Goal: Transaction & Acquisition: Purchase product/service

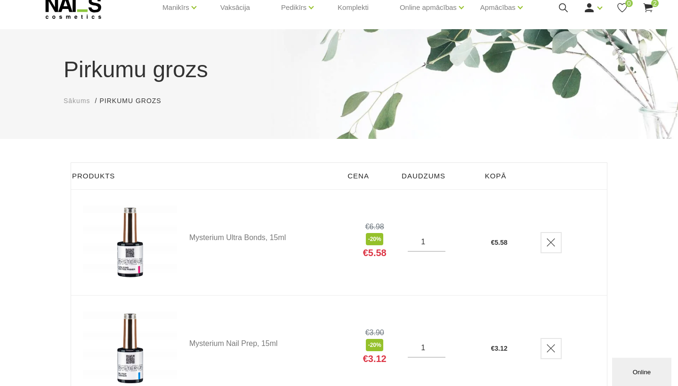
scroll to position [37, 0]
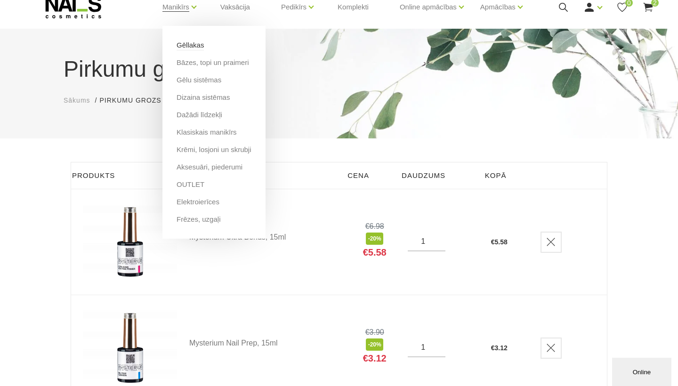
click at [204, 46] on link "Gēllakas" at bounding box center [190, 45] width 27 height 10
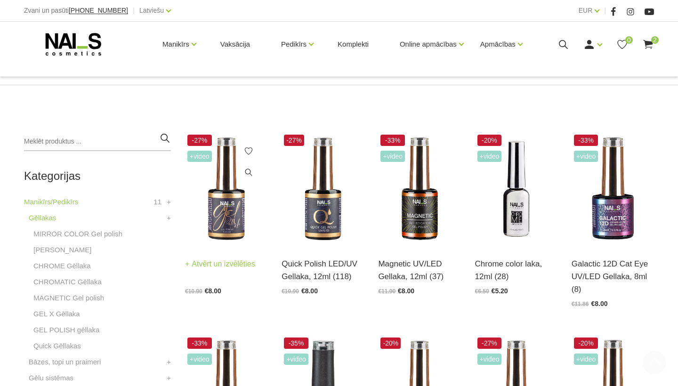
scroll to position [158, 0]
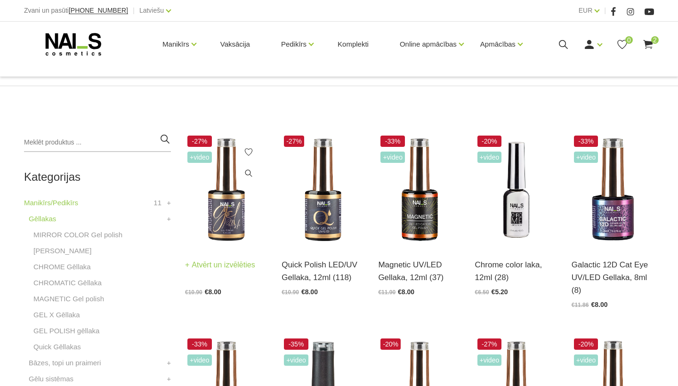
click at [231, 218] on img at bounding box center [226, 189] width 82 height 113
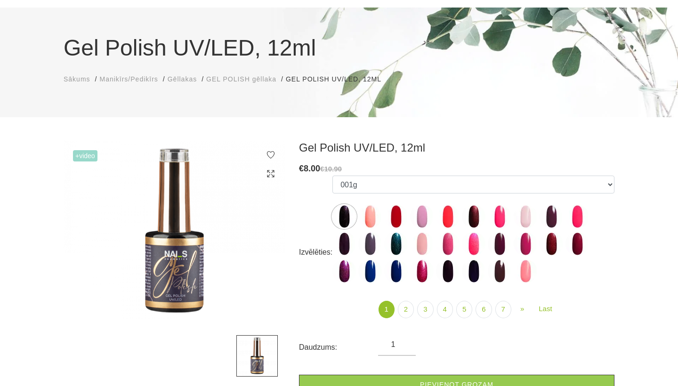
scroll to position [61, 0]
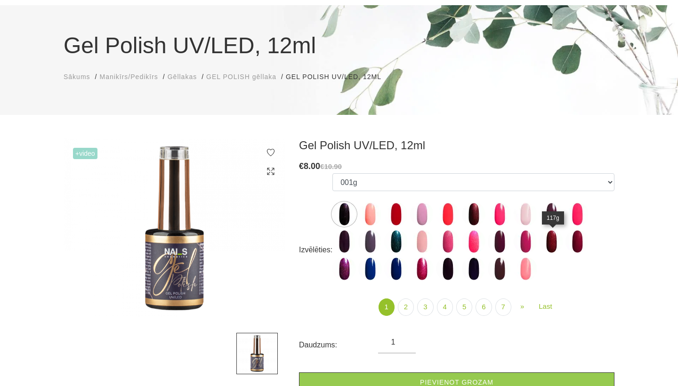
click at [550, 243] on img at bounding box center [552, 242] width 24 height 24
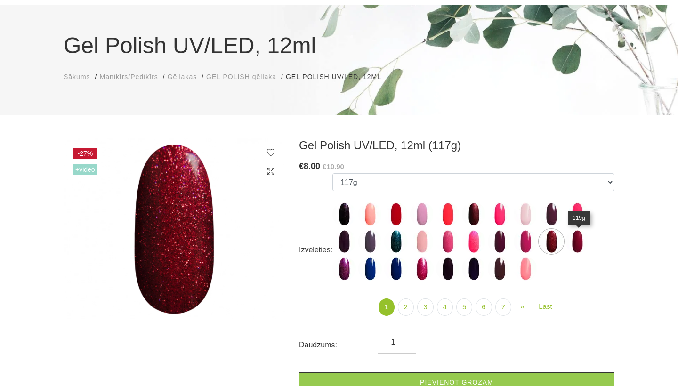
click at [576, 246] on img at bounding box center [577, 242] width 24 height 24
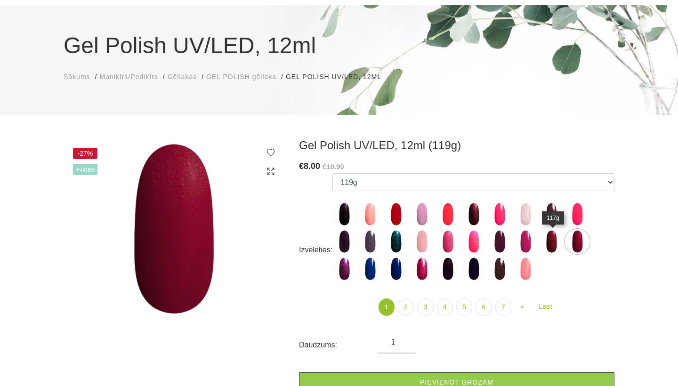
click at [556, 244] on img at bounding box center [552, 242] width 24 height 24
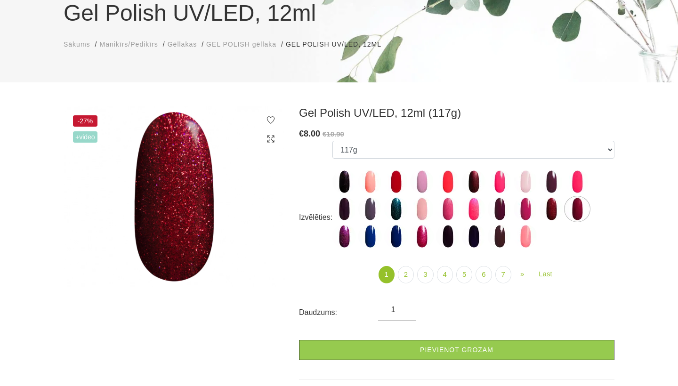
scroll to position [97, 0]
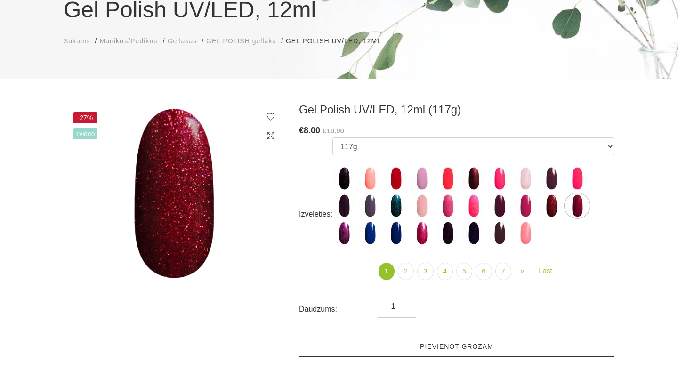
click at [431, 345] on link "Pievienot grozam" at bounding box center [456, 347] width 315 height 20
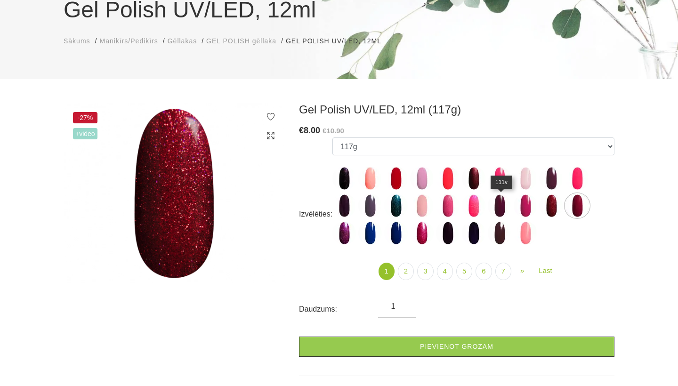
click at [498, 206] on img at bounding box center [500, 206] width 24 height 24
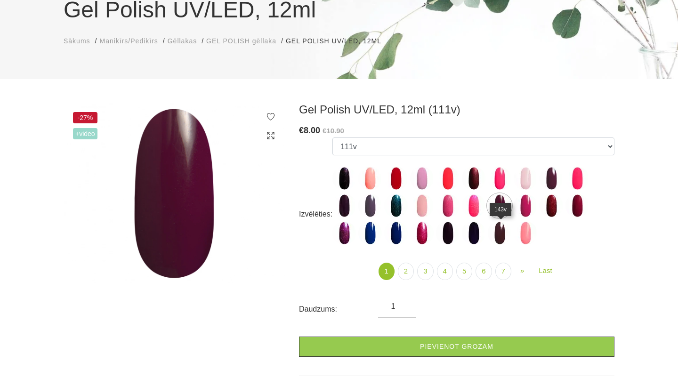
click at [499, 235] on img at bounding box center [500, 233] width 24 height 24
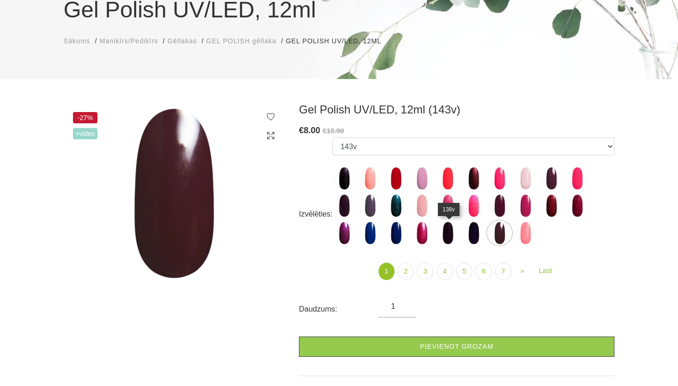
click at [449, 238] on img at bounding box center [448, 233] width 24 height 24
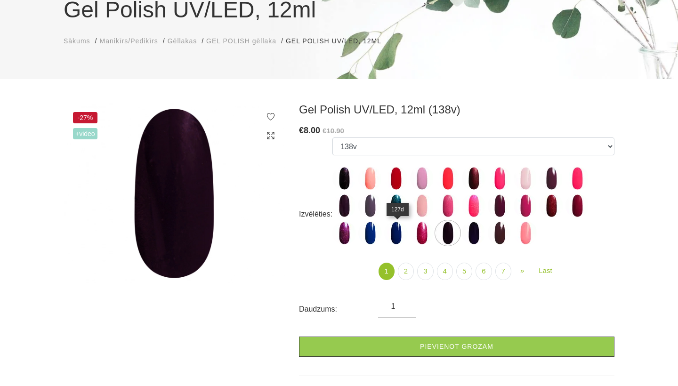
click at [400, 234] on img at bounding box center [396, 233] width 24 height 24
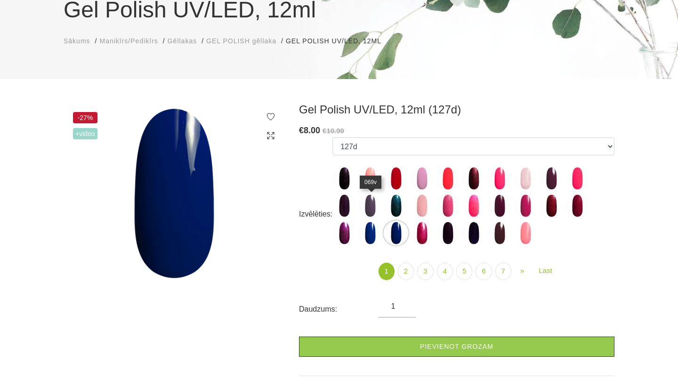
click at [372, 208] on img at bounding box center [370, 206] width 24 height 24
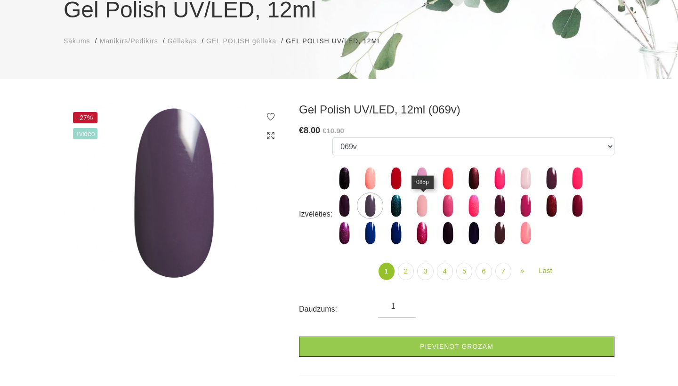
click at [426, 209] on img at bounding box center [422, 206] width 24 height 24
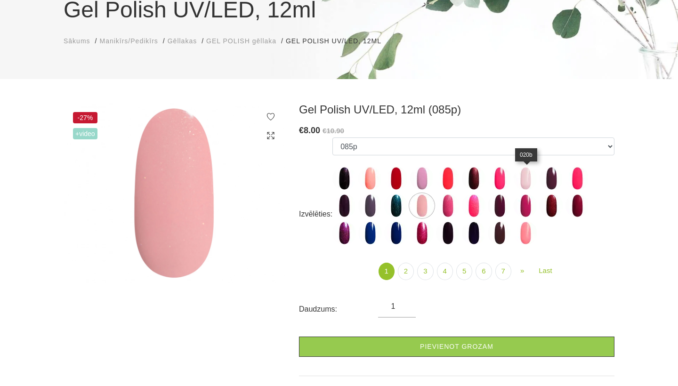
click at [528, 177] on img at bounding box center [526, 179] width 24 height 24
select select "3971"
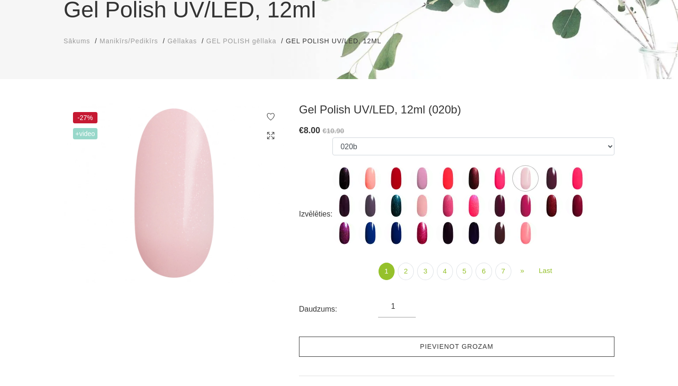
click at [416, 344] on link "Pievienot grozam" at bounding box center [456, 347] width 315 height 20
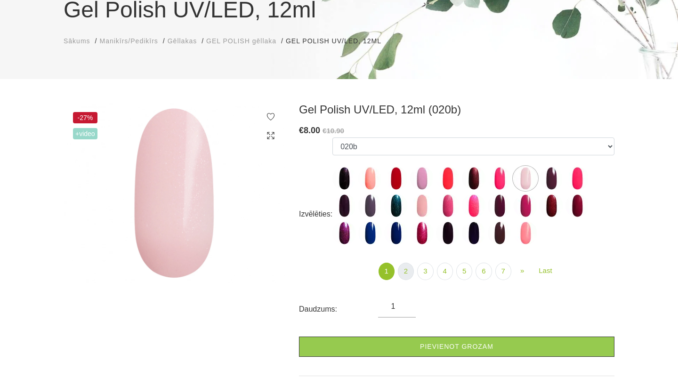
click at [407, 273] on link "2" at bounding box center [406, 271] width 16 height 17
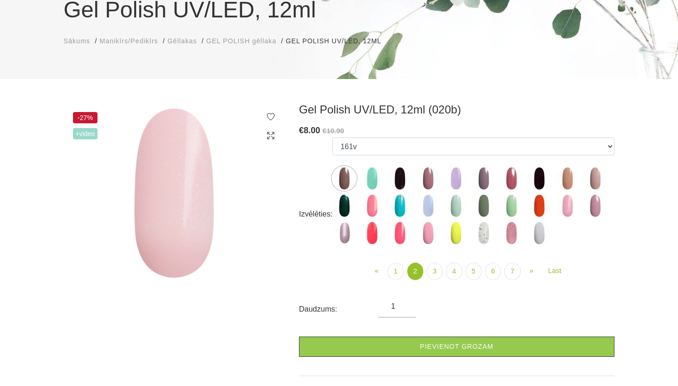
click at [595, 177] on img at bounding box center [595, 179] width 24 height 24
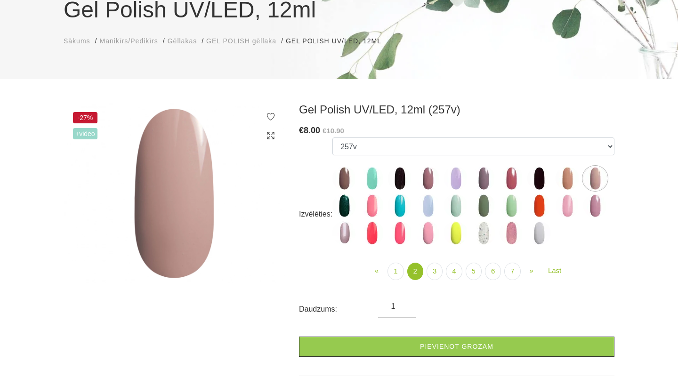
click at [572, 177] on img at bounding box center [568, 179] width 24 height 24
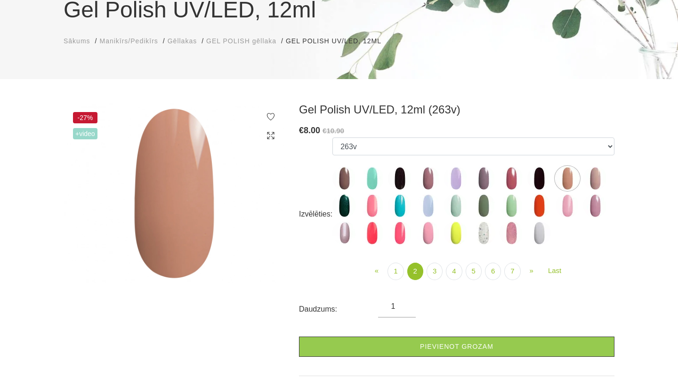
click at [598, 176] on img at bounding box center [595, 179] width 24 height 24
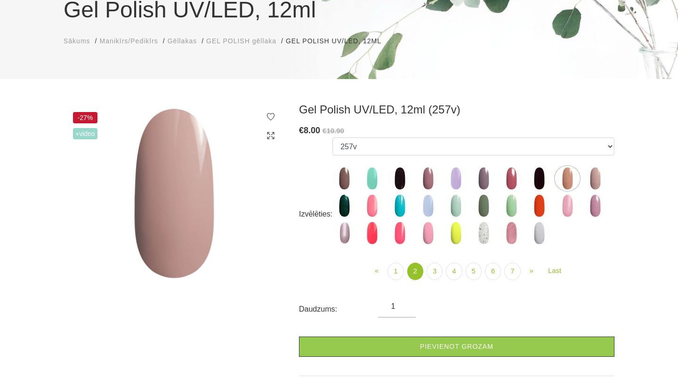
click at [346, 174] on img at bounding box center [344, 179] width 24 height 24
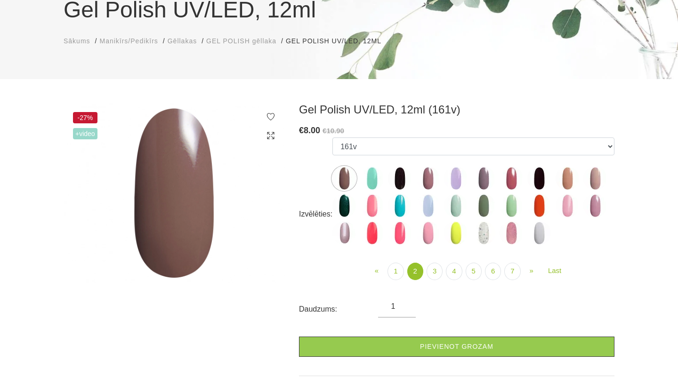
click at [594, 177] on img at bounding box center [595, 179] width 24 height 24
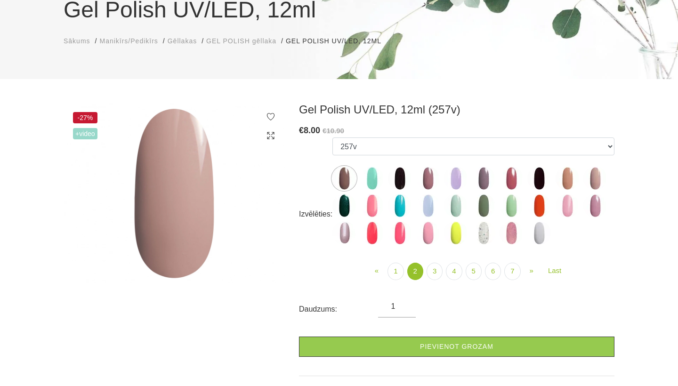
click at [594, 183] on img at bounding box center [595, 179] width 24 height 24
click at [541, 184] on img at bounding box center [539, 179] width 24 height 24
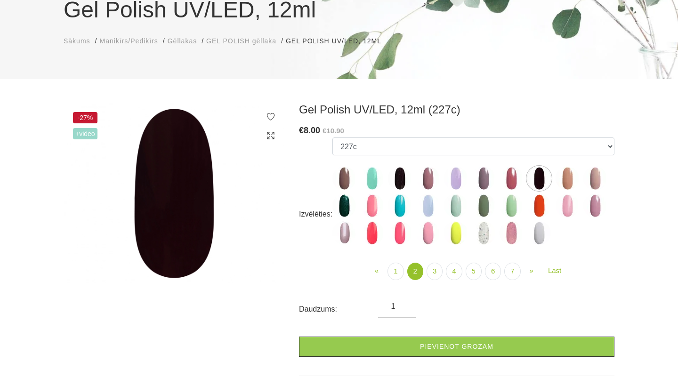
click at [567, 177] on img at bounding box center [568, 179] width 24 height 24
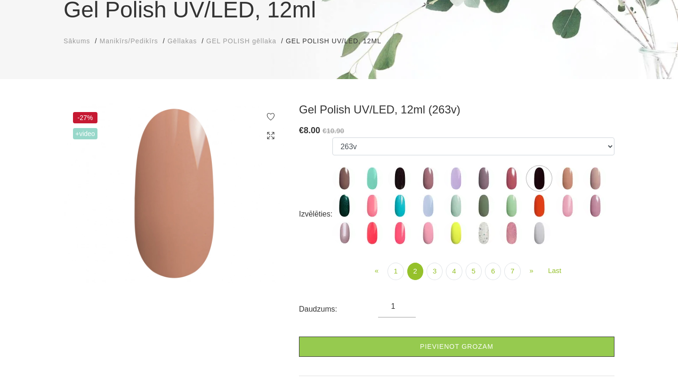
click at [599, 177] on img at bounding box center [595, 179] width 24 height 24
select select "4069"
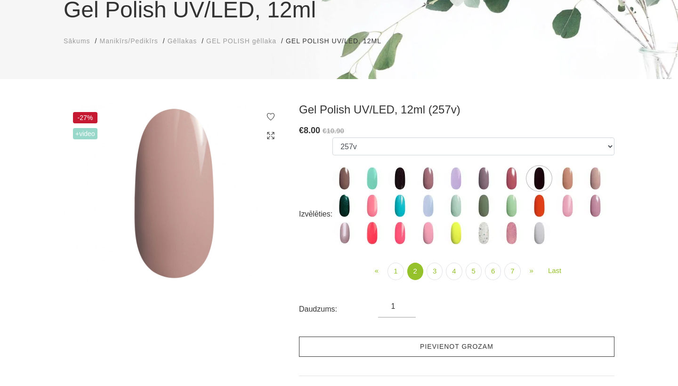
click at [422, 348] on link "Pievienot grozam" at bounding box center [456, 347] width 315 height 20
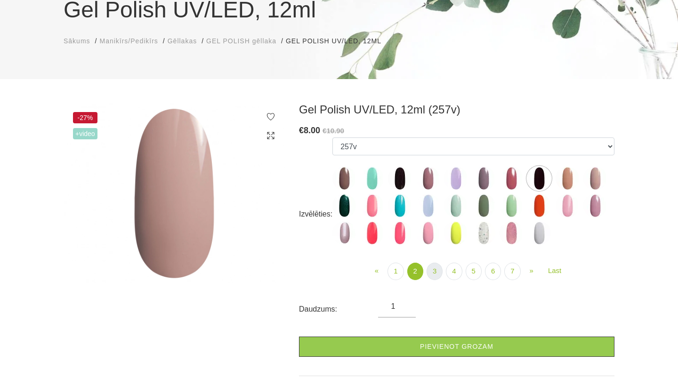
click at [435, 268] on link "3" at bounding box center [435, 271] width 16 height 17
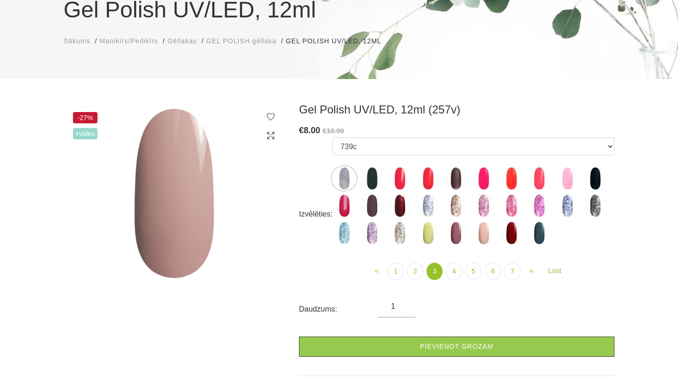
click at [515, 232] on img at bounding box center [511, 233] width 24 height 24
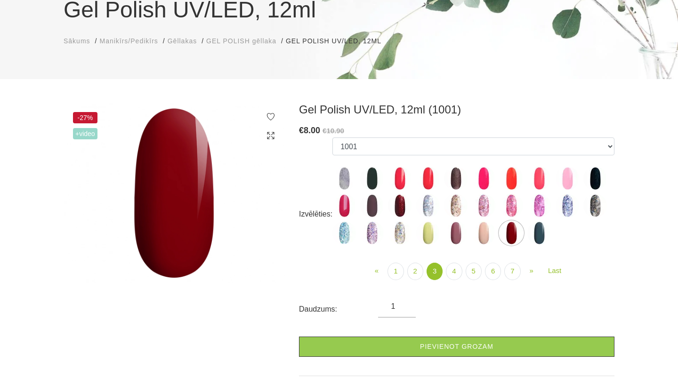
click at [403, 179] on img at bounding box center [400, 179] width 24 height 24
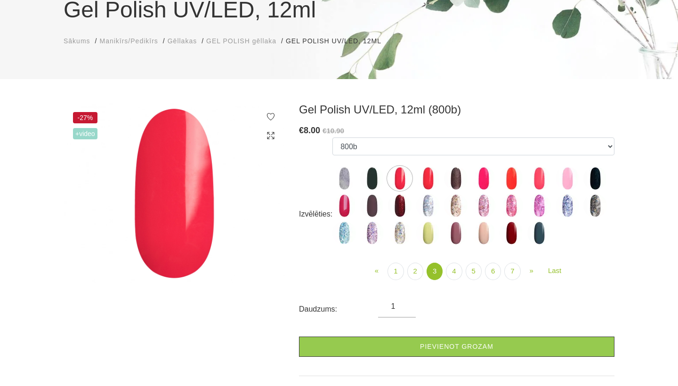
click at [459, 175] on img at bounding box center [456, 179] width 24 height 24
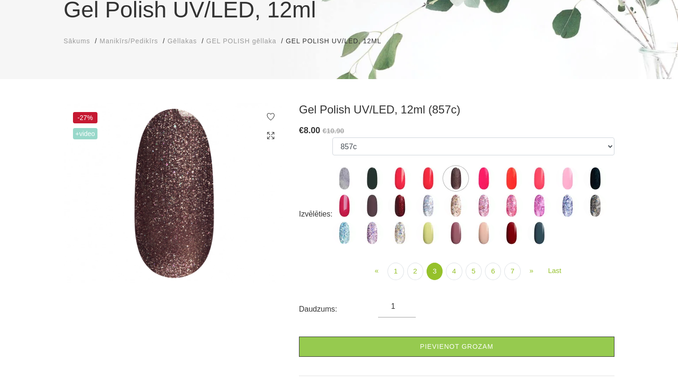
click at [455, 203] on img at bounding box center [456, 206] width 24 height 24
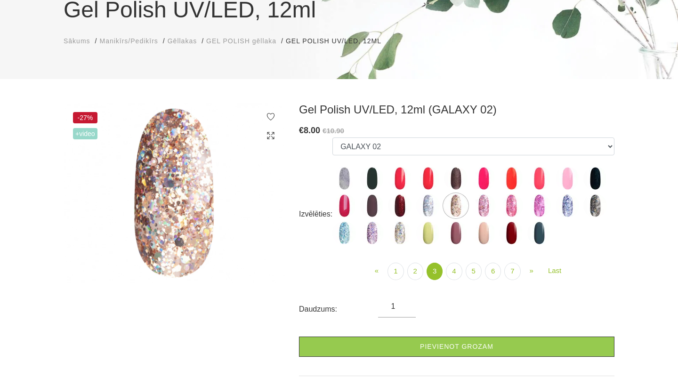
click at [459, 177] on img at bounding box center [456, 179] width 24 height 24
select select "4133"
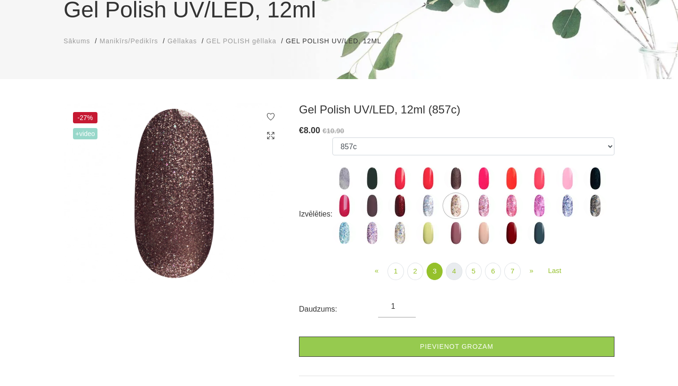
click at [457, 270] on link "4" at bounding box center [454, 271] width 16 height 17
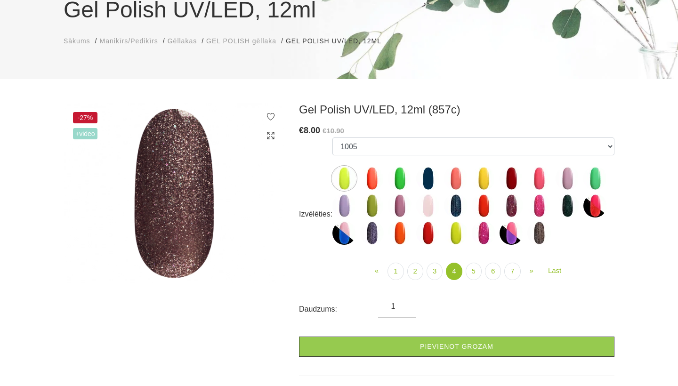
click at [536, 224] on img at bounding box center [539, 233] width 24 height 24
select select "4469"
click at [546, 227] on img at bounding box center [539, 233] width 24 height 24
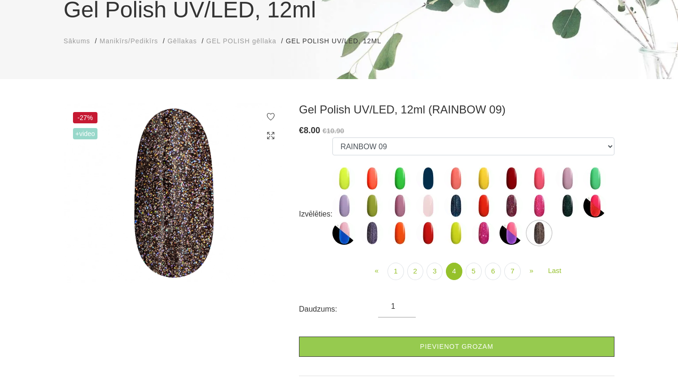
click at [539, 231] on img at bounding box center [539, 233] width 24 height 24
click at [435, 271] on link "3" at bounding box center [435, 271] width 16 height 17
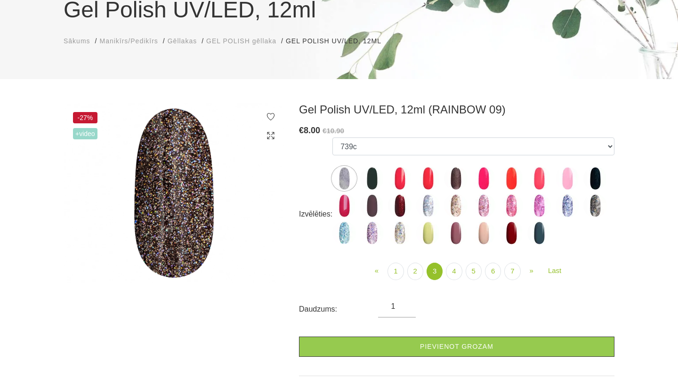
click at [454, 177] on img at bounding box center [456, 179] width 24 height 24
select select "4133"
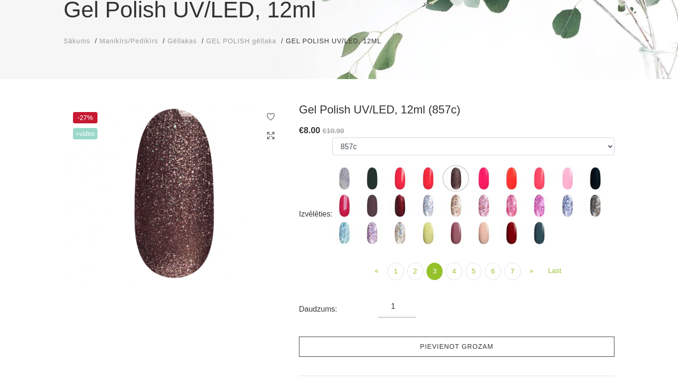
click at [408, 343] on link "Pievienot grozam" at bounding box center [456, 347] width 315 height 20
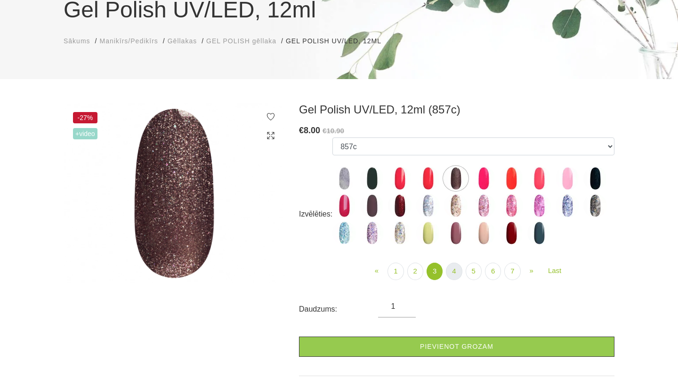
click at [455, 264] on link "4" at bounding box center [454, 271] width 16 height 17
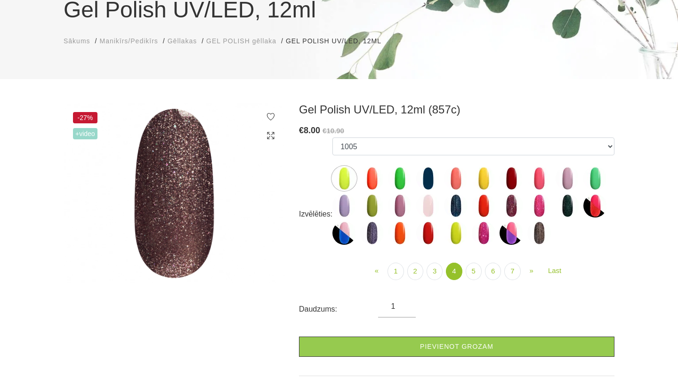
click at [426, 205] on img at bounding box center [428, 206] width 24 height 24
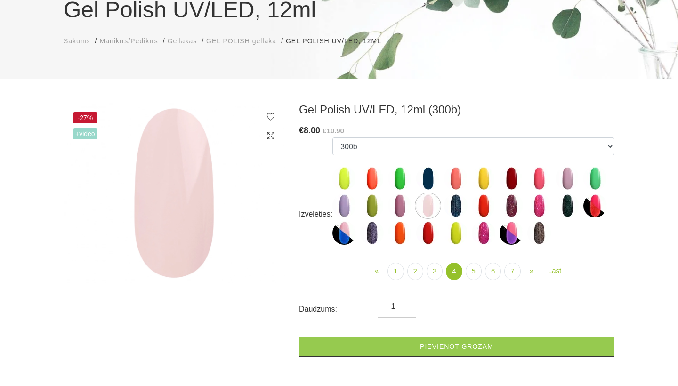
click at [571, 173] on img at bounding box center [568, 179] width 24 height 24
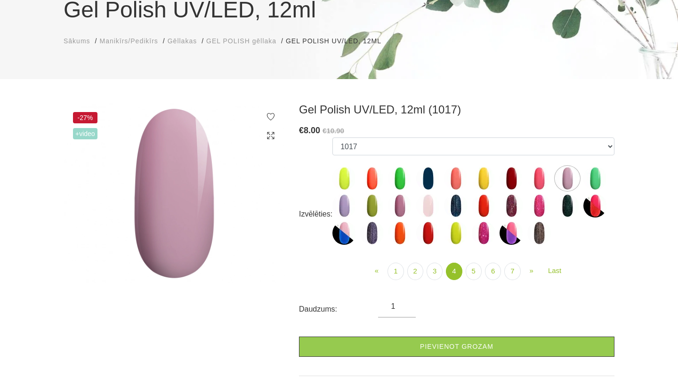
click at [398, 206] on img at bounding box center [400, 206] width 24 height 24
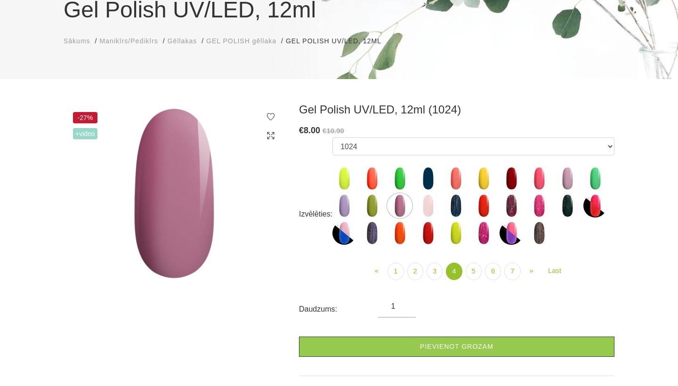
click at [347, 205] on img at bounding box center [344, 206] width 24 height 24
select select "4203"
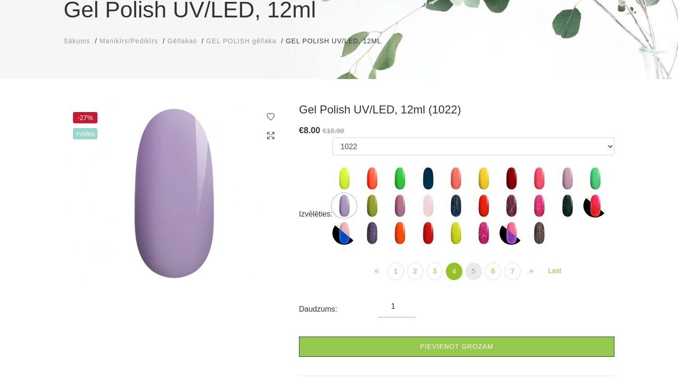
click at [478, 269] on link "5" at bounding box center [474, 271] width 16 height 17
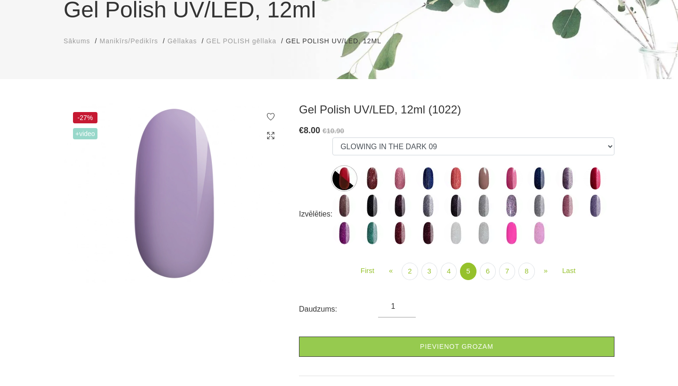
click at [485, 179] on img at bounding box center [484, 179] width 24 height 24
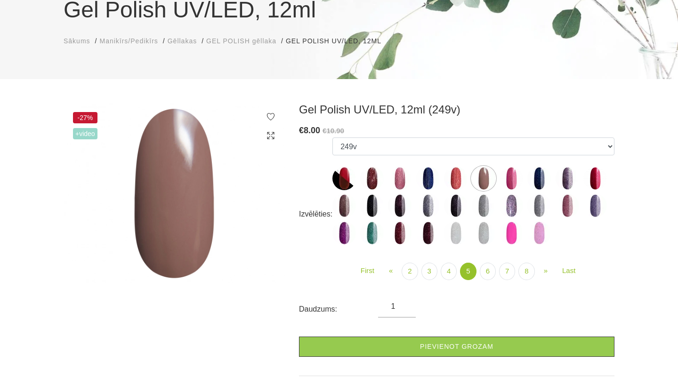
click at [403, 237] on img at bounding box center [400, 233] width 24 height 24
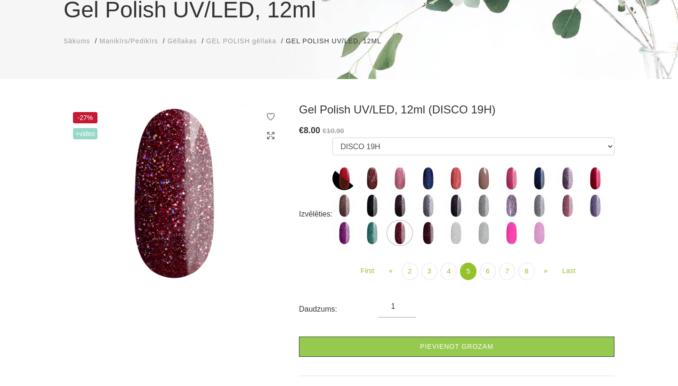
click at [432, 235] on img at bounding box center [428, 233] width 24 height 24
select select "5144"
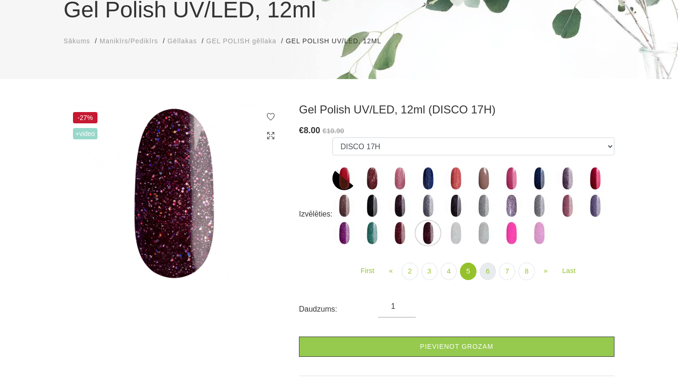
click at [488, 275] on link "6" at bounding box center [488, 271] width 16 height 17
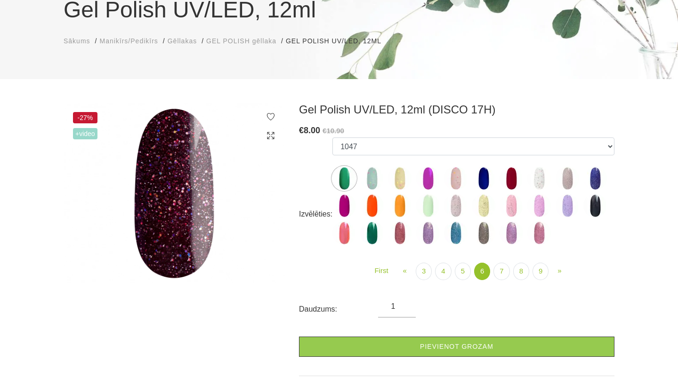
click at [515, 176] on img at bounding box center [511, 179] width 24 height 24
select select "5284"
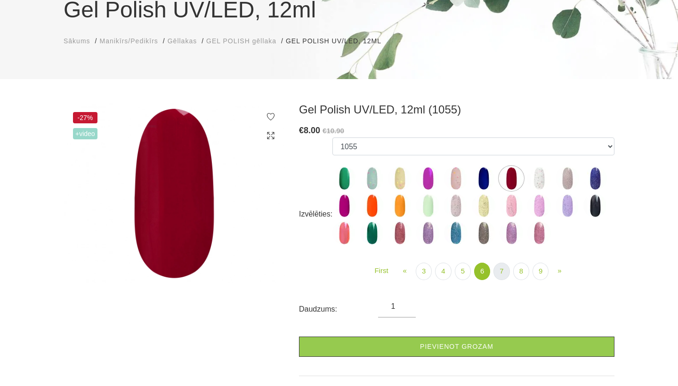
click at [502, 270] on link "7" at bounding box center [501, 271] width 16 height 17
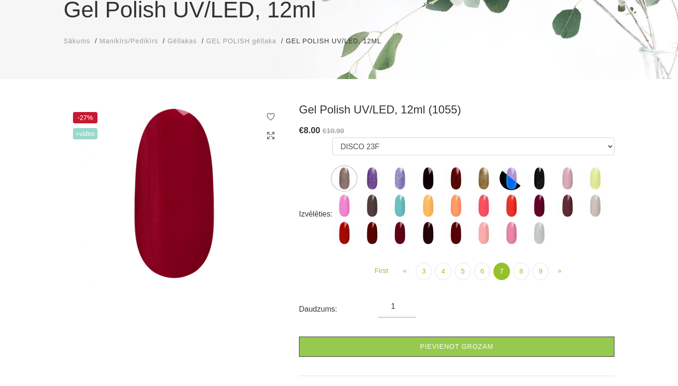
click at [459, 173] on img at bounding box center [456, 179] width 24 height 24
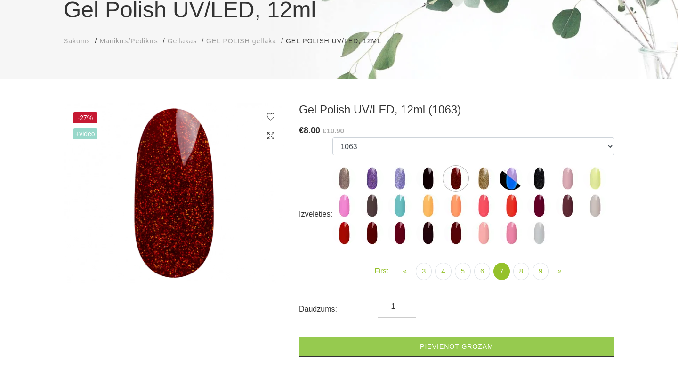
click at [459, 227] on img at bounding box center [456, 233] width 24 height 24
select select "5896"
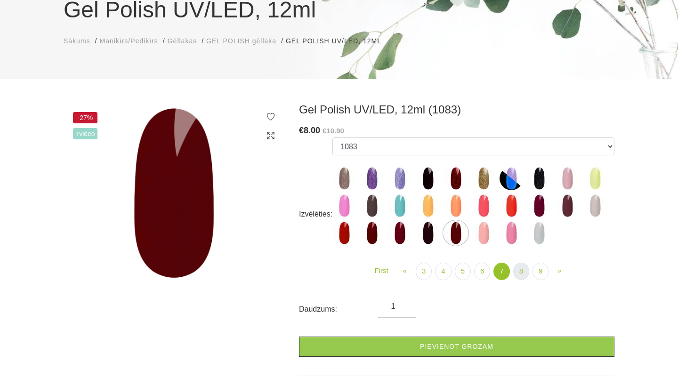
click at [520, 272] on link "8" at bounding box center [521, 271] width 16 height 17
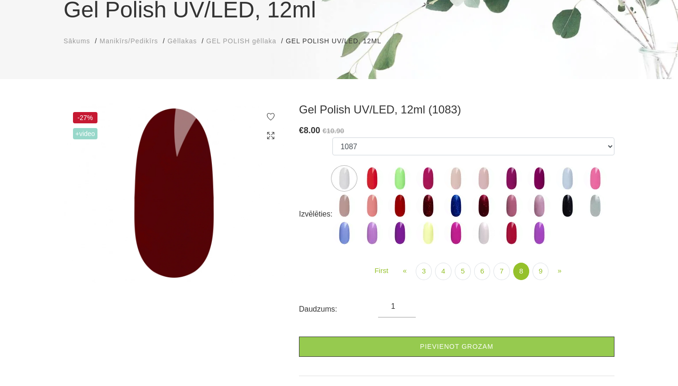
click at [511, 181] on img at bounding box center [511, 179] width 24 height 24
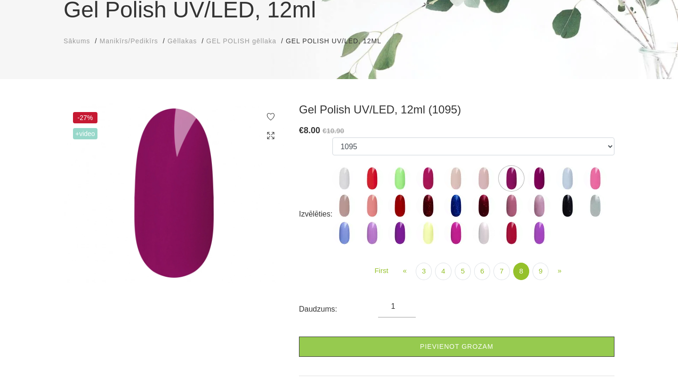
click at [541, 175] on img at bounding box center [539, 179] width 24 height 24
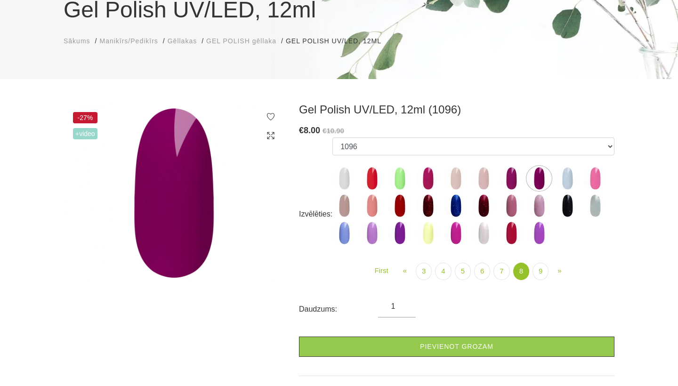
click at [458, 176] on img at bounding box center [456, 179] width 24 height 24
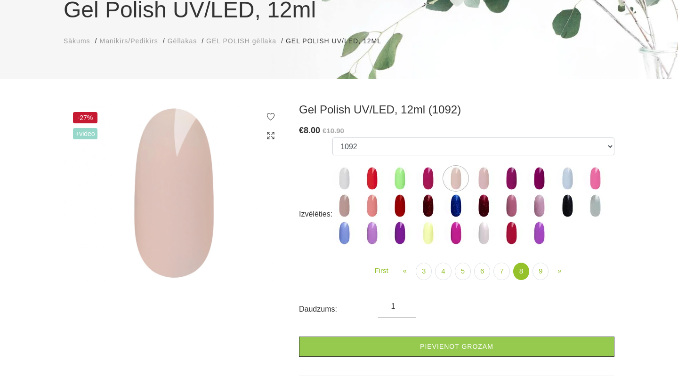
click at [486, 178] on img at bounding box center [484, 179] width 24 height 24
select select "5906"
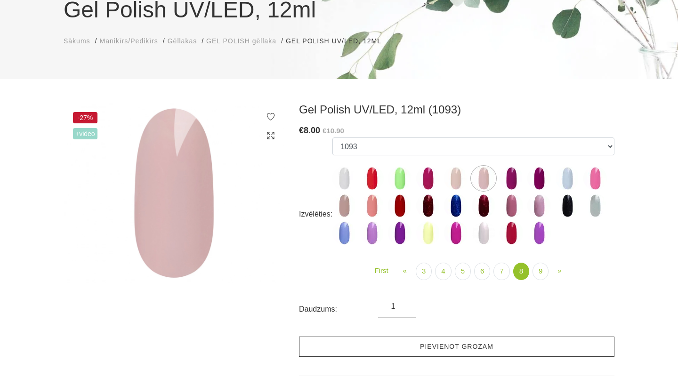
click at [443, 348] on link "Pievienot grozam" at bounding box center [456, 347] width 315 height 20
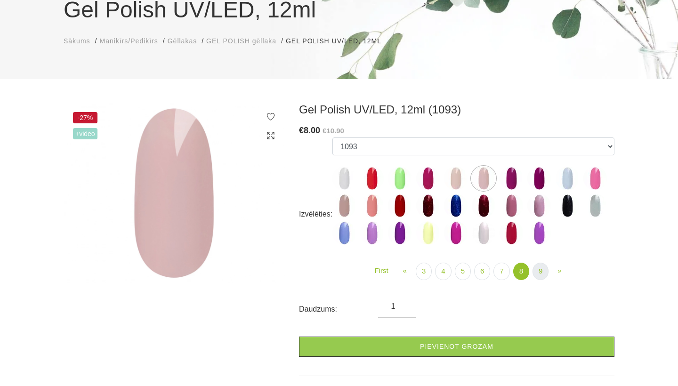
click at [543, 274] on link "9" at bounding box center [540, 271] width 16 height 17
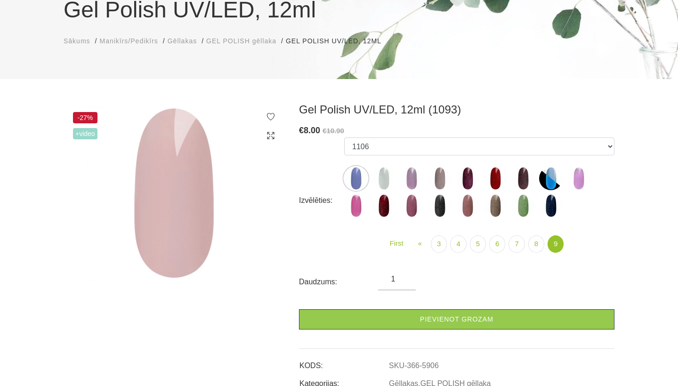
click at [182, 38] on span "Gēllakas" at bounding box center [182, 41] width 29 height 8
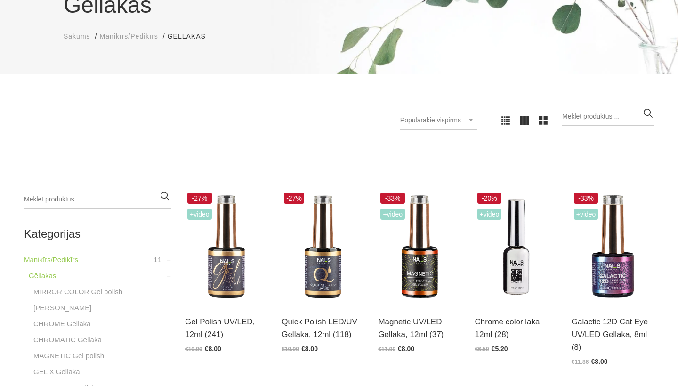
scroll to position [101, 0]
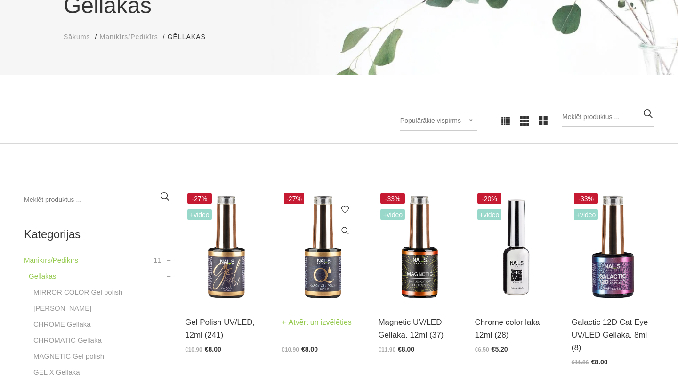
click at [331, 286] on img at bounding box center [323, 247] width 82 height 113
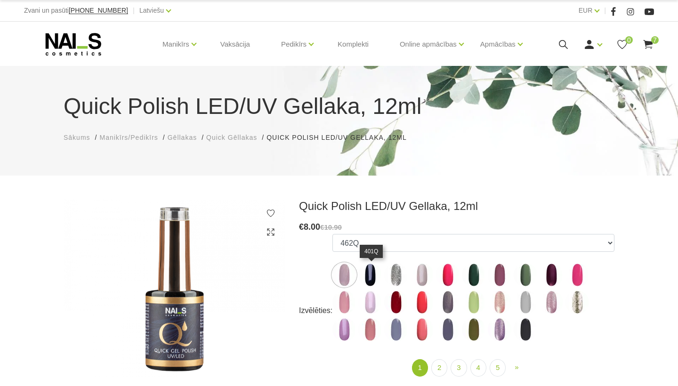
click at [375, 278] on img at bounding box center [370, 275] width 24 height 24
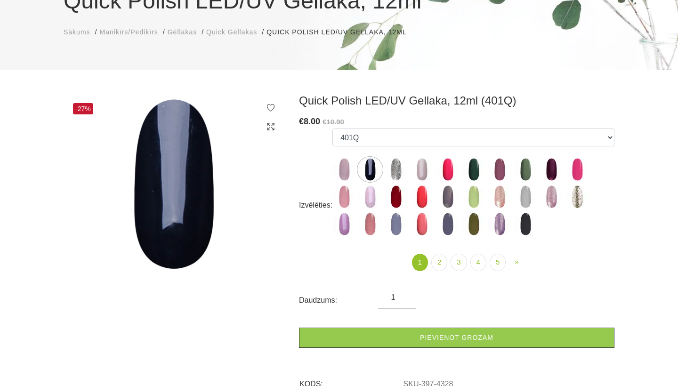
scroll to position [106, 0]
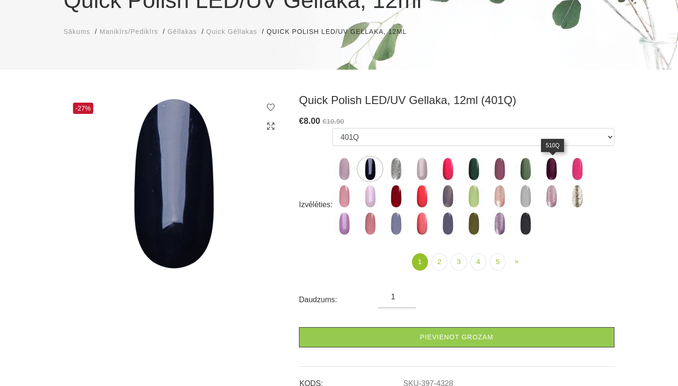
click at [555, 169] on img at bounding box center [552, 169] width 24 height 24
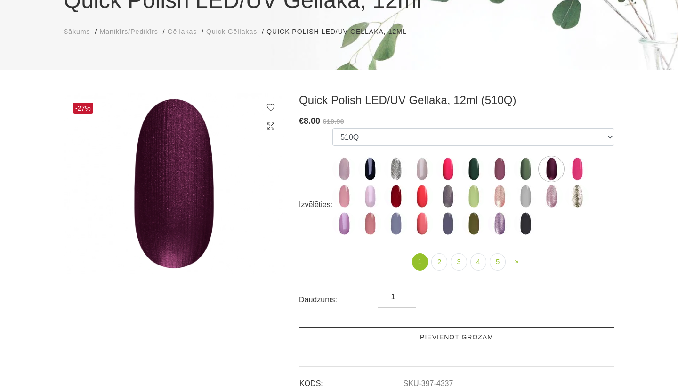
click at [447, 341] on link "Pievienot grozam" at bounding box center [456, 337] width 315 height 20
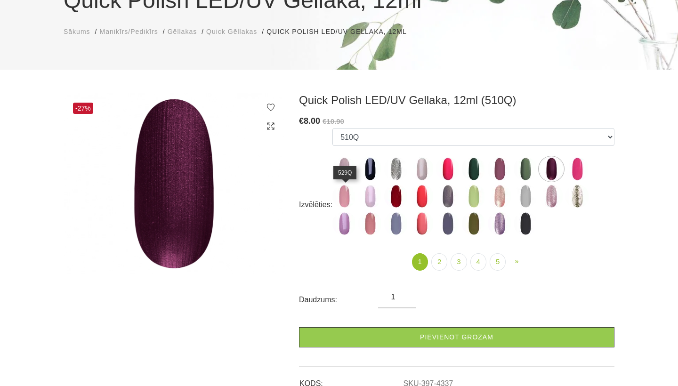
click at [346, 197] on img at bounding box center [344, 197] width 24 height 24
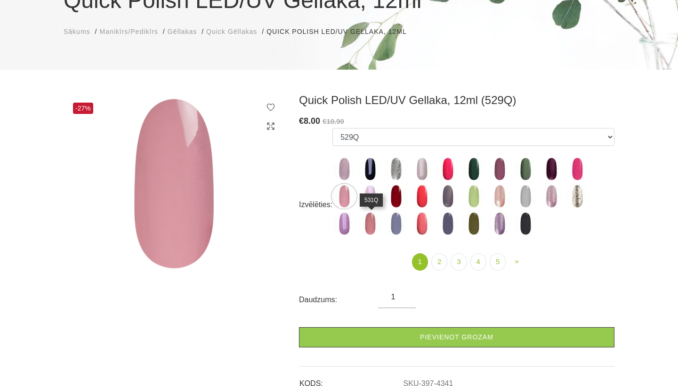
click at [372, 221] on img at bounding box center [370, 224] width 24 height 24
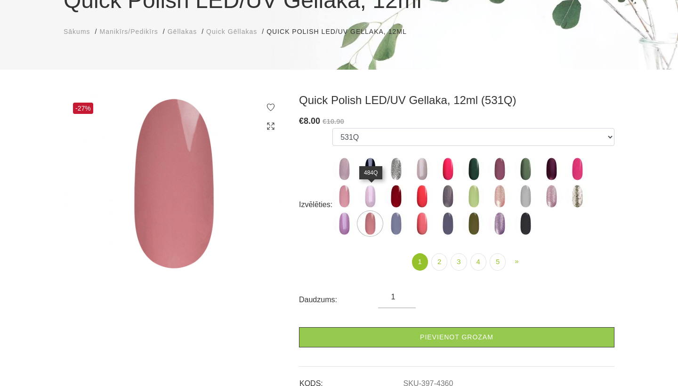
click at [371, 199] on img at bounding box center [370, 197] width 24 height 24
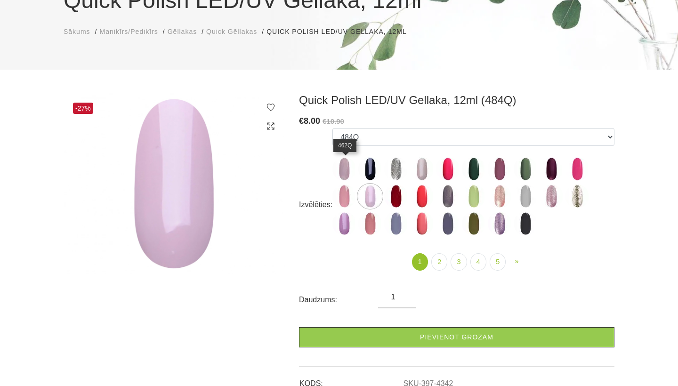
click at [347, 168] on img at bounding box center [344, 169] width 24 height 24
select select "4327"
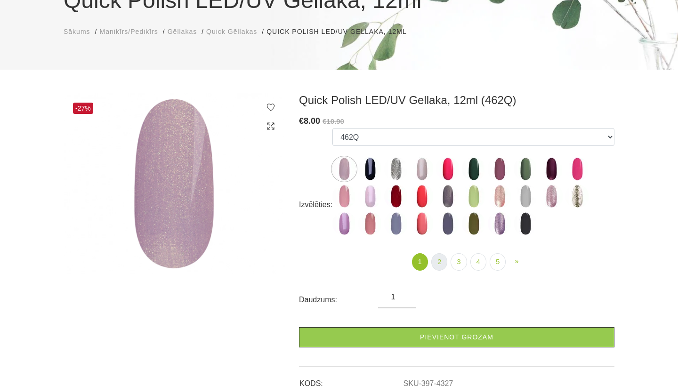
click at [442, 259] on link "2" at bounding box center [439, 261] width 16 height 17
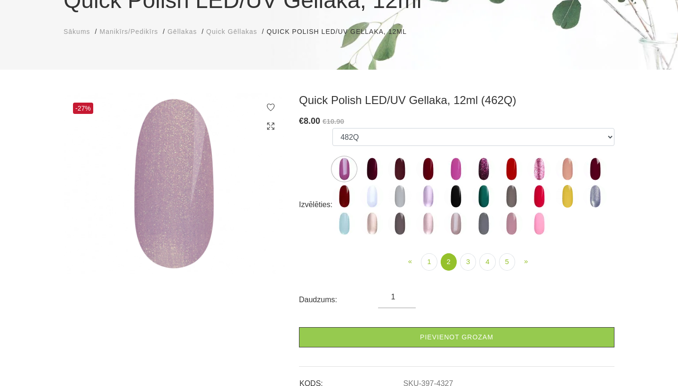
click at [569, 169] on img at bounding box center [568, 169] width 24 height 24
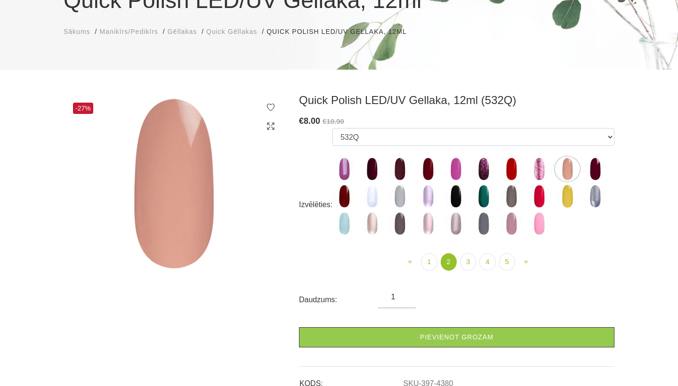
click at [602, 170] on img at bounding box center [595, 169] width 24 height 24
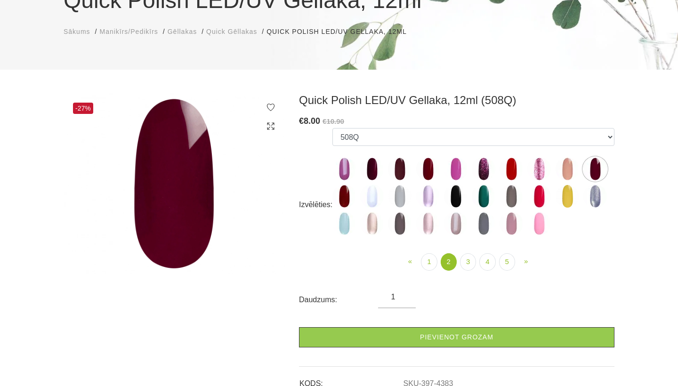
click at [402, 170] on img at bounding box center [400, 169] width 24 height 24
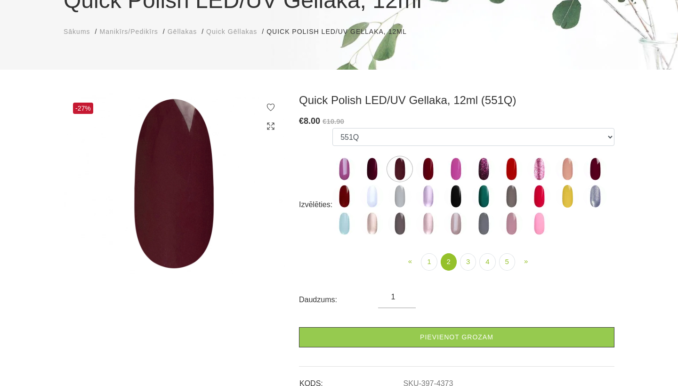
click at [372, 163] on img at bounding box center [372, 169] width 24 height 24
select select "4372"
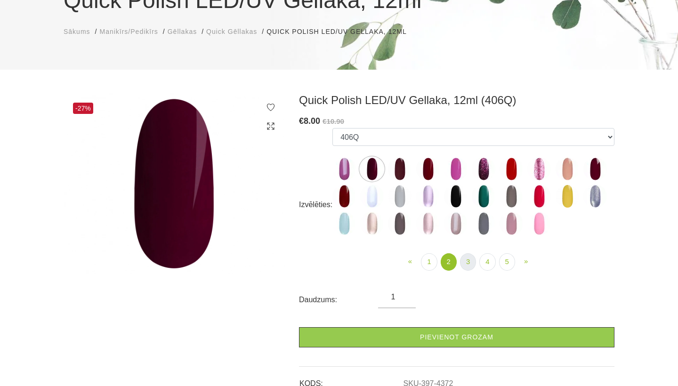
click at [465, 262] on link "3" at bounding box center [468, 261] width 16 height 17
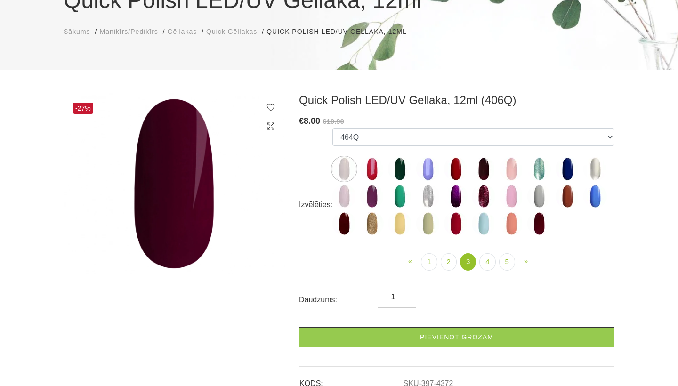
click at [544, 223] on img at bounding box center [539, 224] width 24 height 24
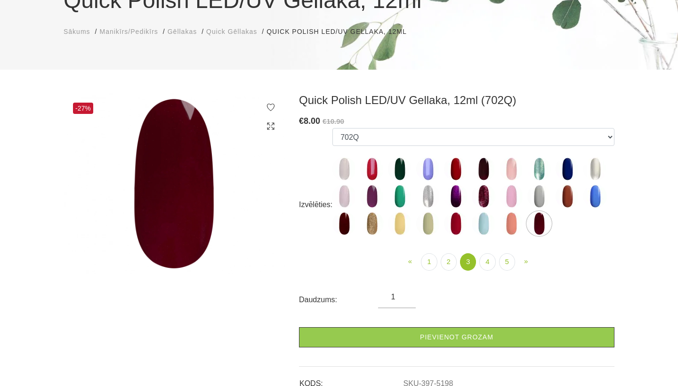
click at [348, 224] on img at bounding box center [344, 224] width 24 height 24
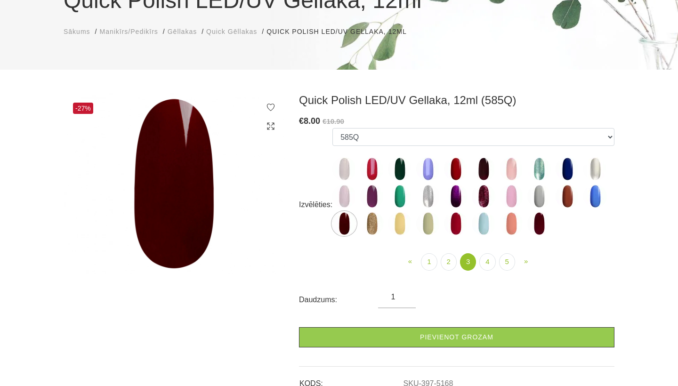
click at [346, 169] on img at bounding box center [344, 169] width 24 height 24
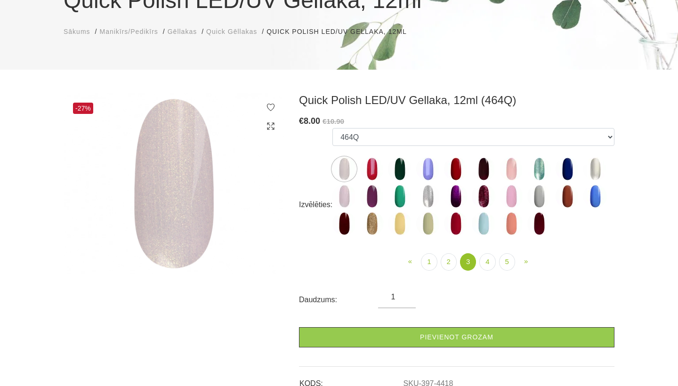
click at [378, 195] on img at bounding box center [372, 197] width 24 height 24
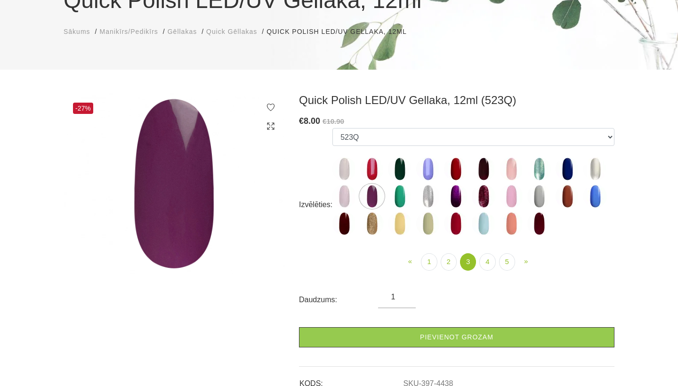
click at [456, 200] on img at bounding box center [456, 197] width 24 height 24
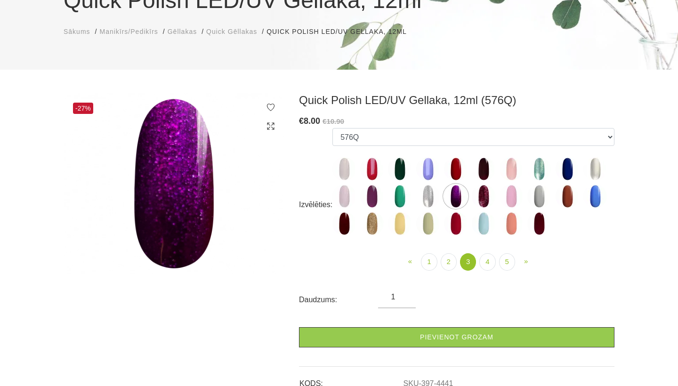
click at [373, 198] on img at bounding box center [372, 197] width 24 height 24
select select "4438"
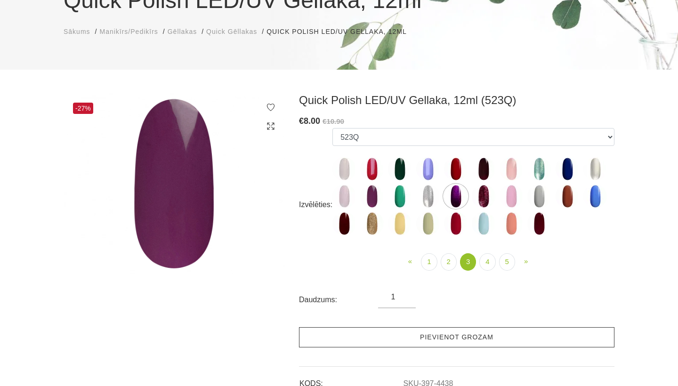
click at [430, 332] on link "Pievienot grozam" at bounding box center [456, 337] width 315 height 20
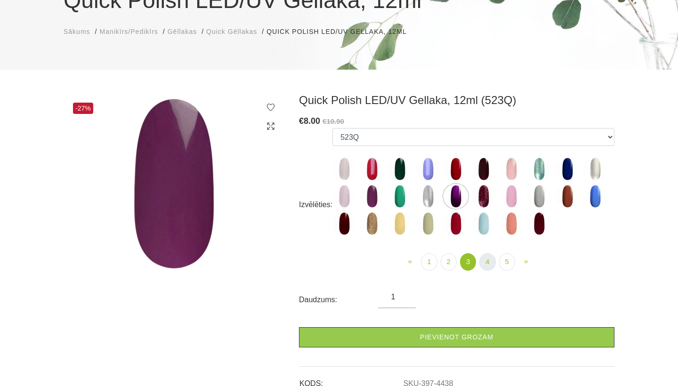
click at [488, 258] on link "4" at bounding box center [487, 261] width 16 height 17
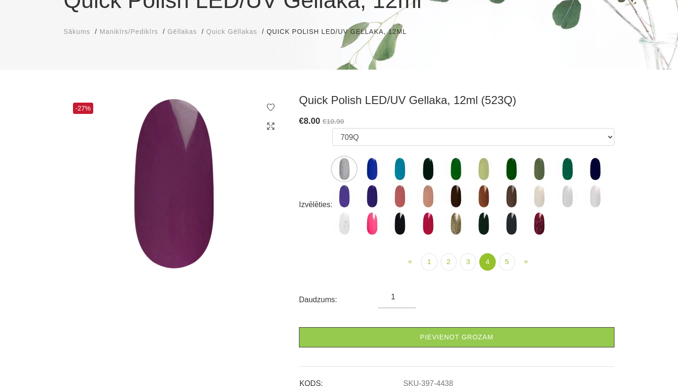
click at [460, 194] on img at bounding box center [456, 197] width 24 height 24
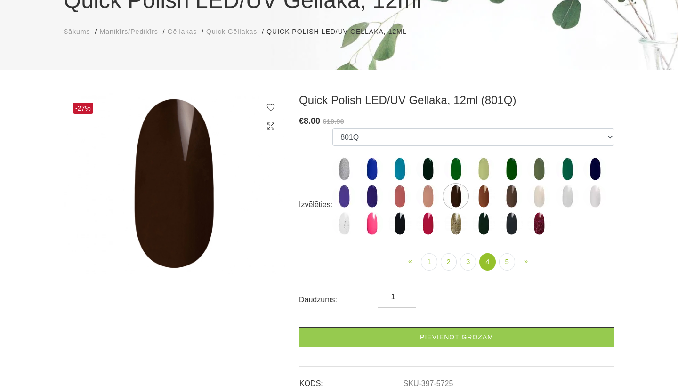
click at [513, 198] on img at bounding box center [511, 197] width 24 height 24
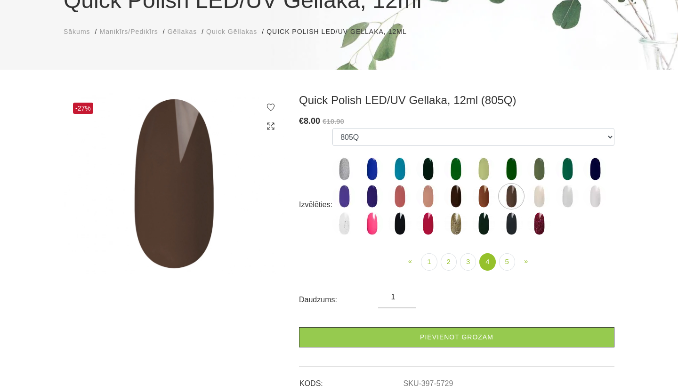
click at [481, 198] on img at bounding box center [484, 197] width 24 height 24
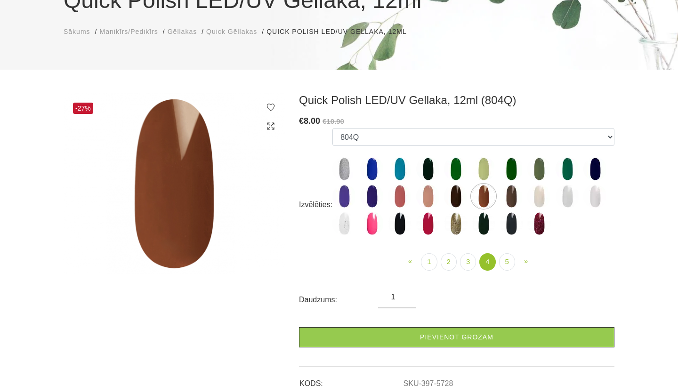
click at [461, 198] on img at bounding box center [456, 197] width 24 height 24
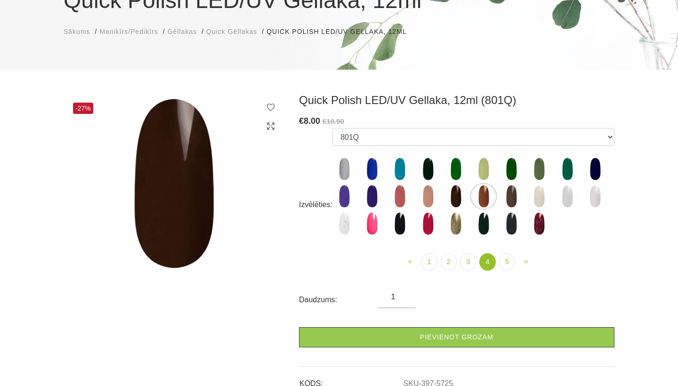
click at [401, 221] on img at bounding box center [400, 224] width 24 height 24
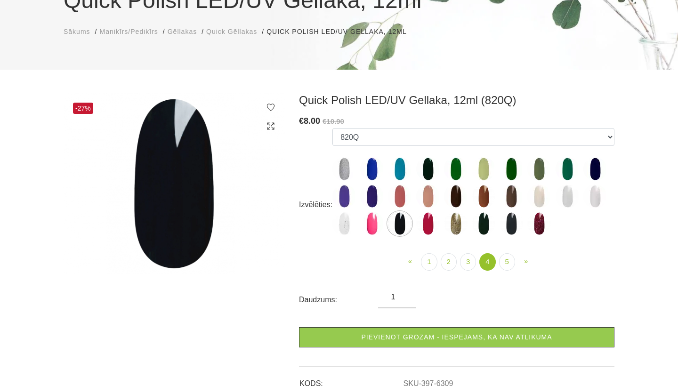
click at [458, 193] on img at bounding box center [456, 197] width 24 height 24
select select "5725"
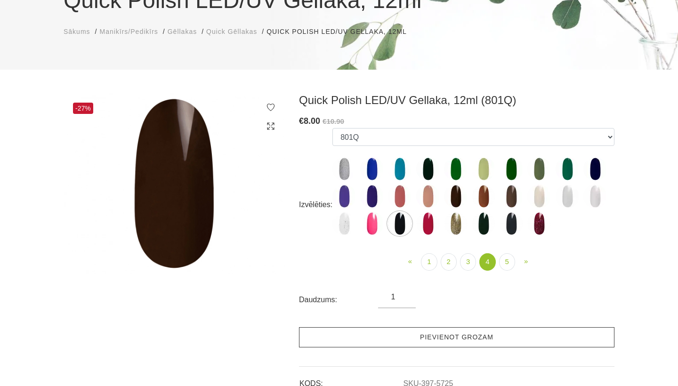
click at [451, 336] on link "Pievienot grozam" at bounding box center [456, 337] width 315 height 20
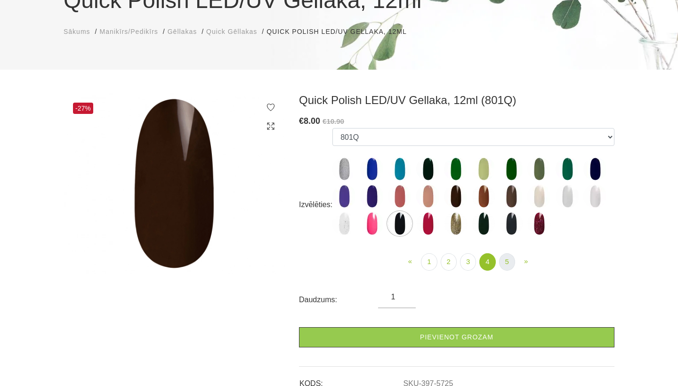
click at [508, 260] on link "5" at bounding box center [507, 261] width 16 height 17
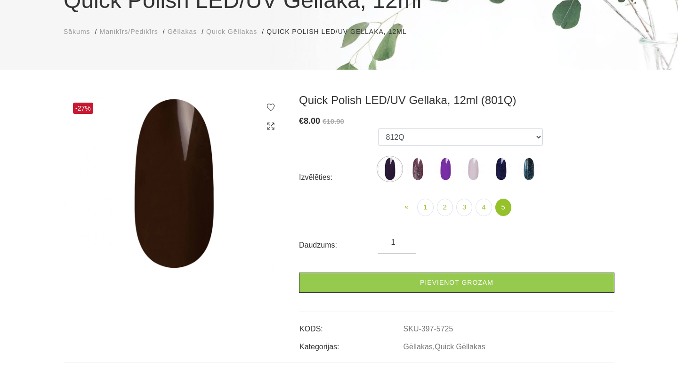
click at [527, 172] on img at bounding box center [529, 169] width 24 height 24
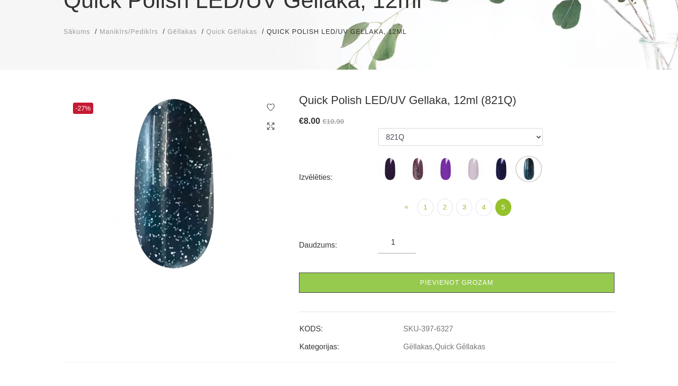
click at [499, 168] on img at bounding box center [501, 169] width 24 height 24
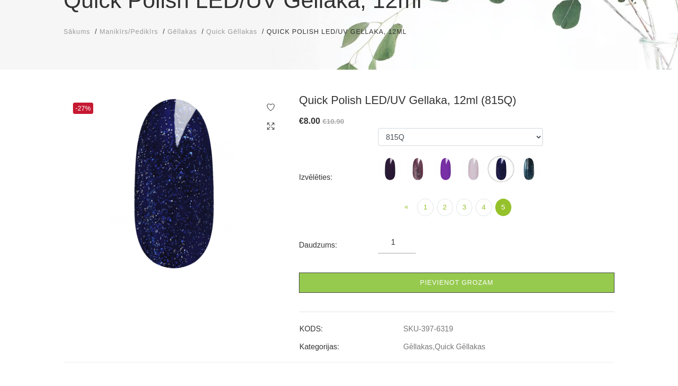
click at [473, 169] on img at bounding box center [473, 169] width 24 height 24
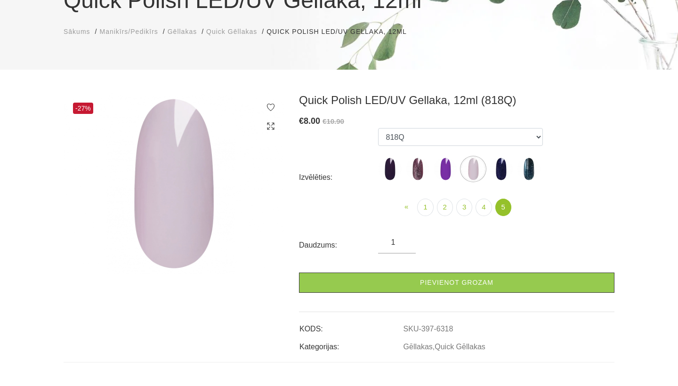
click at [417, 169] on img at bounding box center [418, 169] width 24 height 24
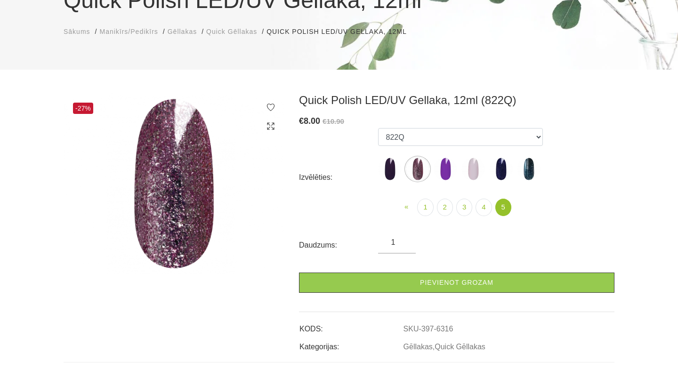
click at [394, 170] on img at bounding box center [390, 169] width 24 height 24
select select "6315"
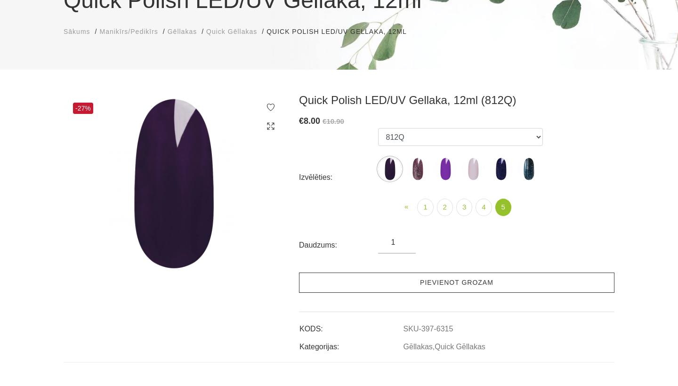
click at [409, 281] on link "Pievienot grozam" at bounding box center [456, 283] width 315 height 20
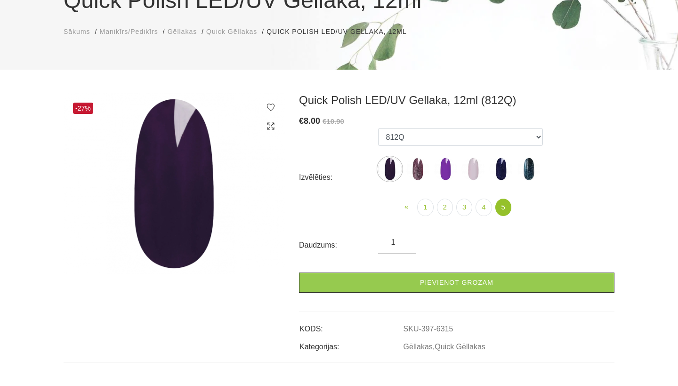
click at [185, 33] on span "Gēllakas" at bounding box center [182, 32] width 29 height 8
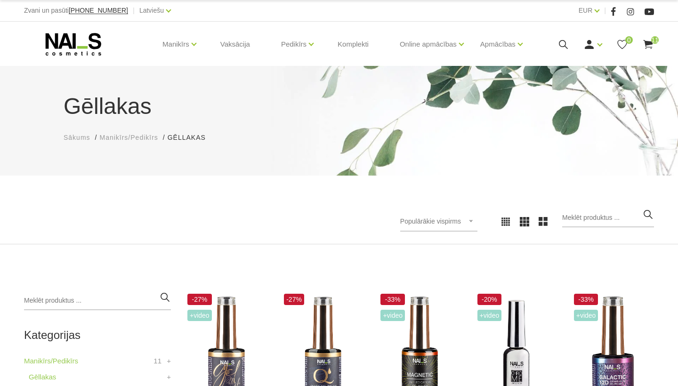
click at [648, 50] on icon at bounding box center [648, 45] width 12 height 12
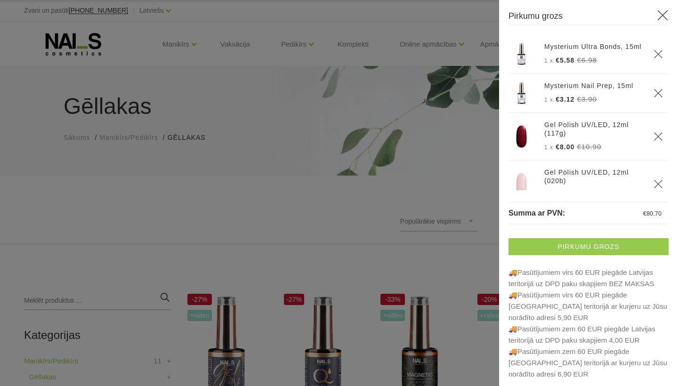
click at [587, 246] on link "Pirkumu grozs" at bounding box center [588, 246] width 160 height 17
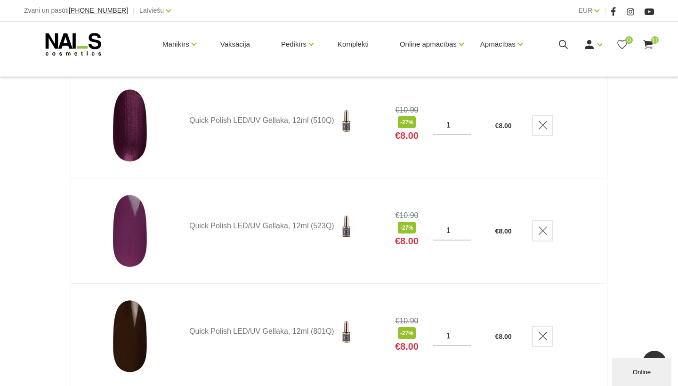
scroll to position [893, 0]
click at [541, 230] on icon "Delete" at bounding box center [542, 229] width 9 height 9
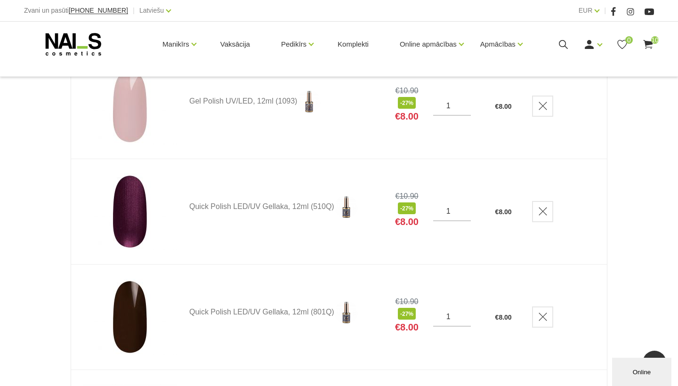
scroll to position [806, 0]
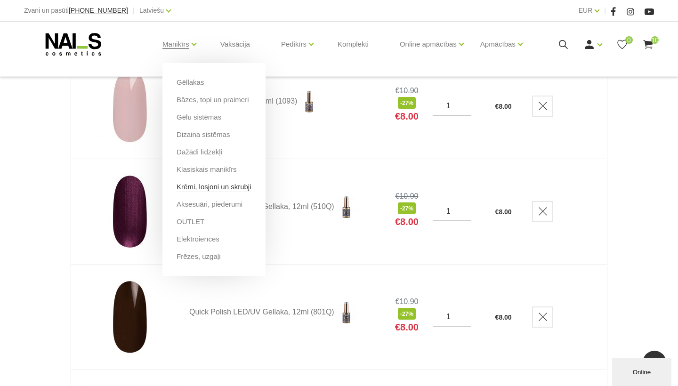
click at [229, 189] on link "Krēmi, losjoni un skrubji" at bounding box center [214, 187] width 74 height 10
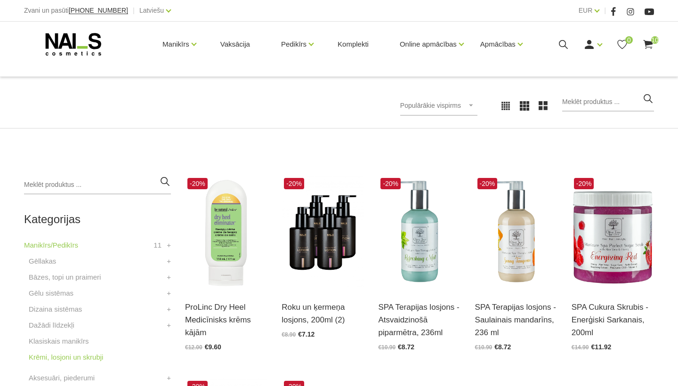
scroll to position [114, 0]
